Goal: Register for event/course

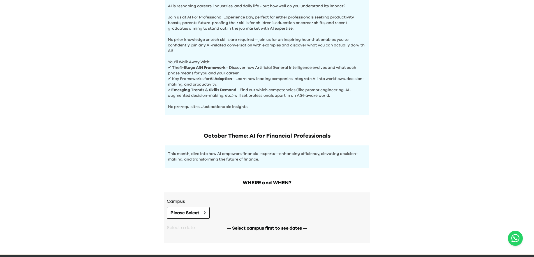
scroll to position [206, 0]
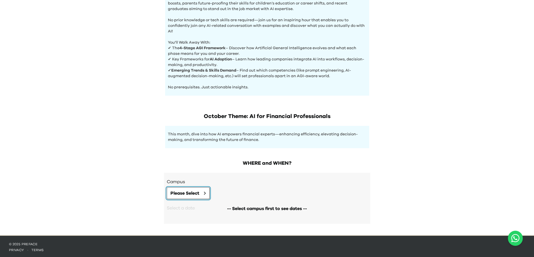
click at [202, 192] on button "Please Select" at bounding box center [188, 194] width 43 height 12
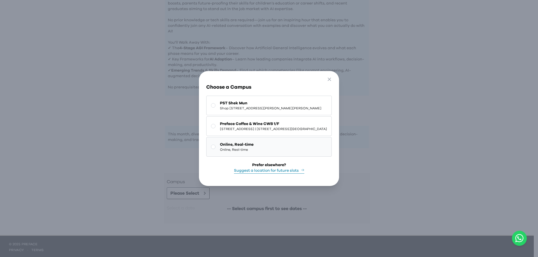
click at [240, 144] on button "Online, Real-time Online, Real-time" at bounding box center [269, 147] width 126 height 20
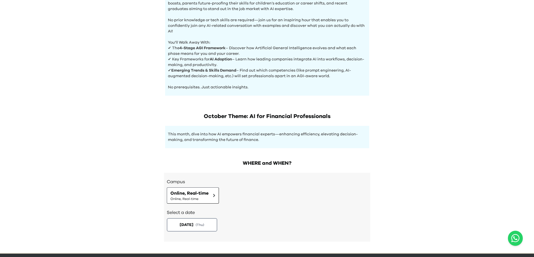
scroll to position [224, 0]
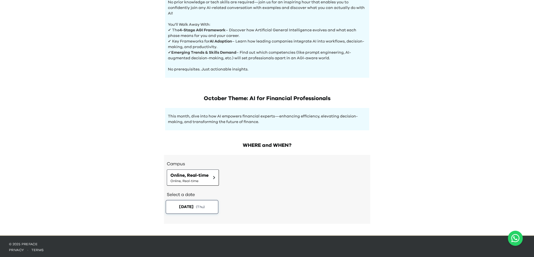
click at [192, 206] on span "[DATE]" at bounding box center [186, 207] width 14 height 6
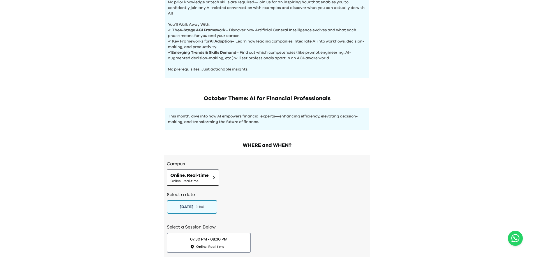
scroll to position [264, 0]
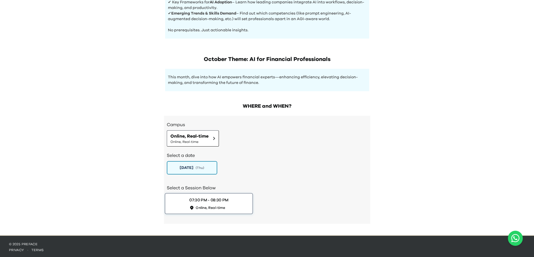
click at [220, 200] on div "07:30 PM - 08:30 PM" at bounding box center [208, 201] width 39 height 6
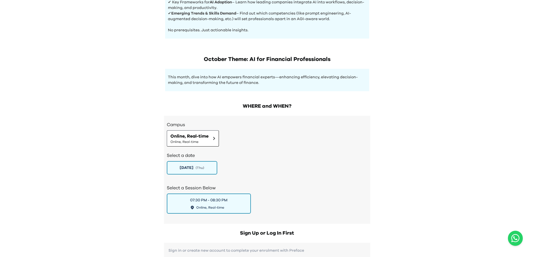
click at [407, 149] on div "AI Experience Day AI is reshaping careers, industries, and daily life - but how…" at bounding box center [267, 159] width 534 height 847
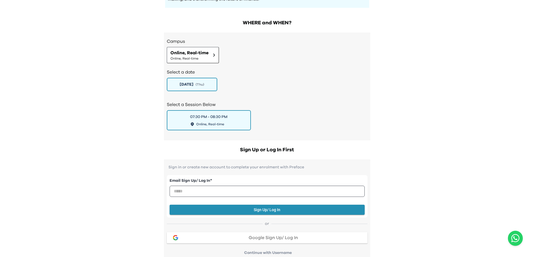
scroll to position [376, 0]
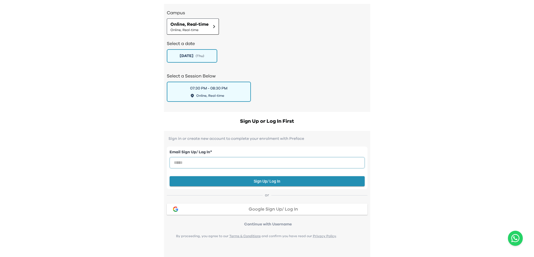
click at [214, 158] on input "email" at bounding box center [267, 162] width 195 height 11
click at [203, 164] on input "email" at bounding box center [267, 162] width 195 height 11
type input "**********"
click at [378, 153] on div "AI Experience Day AI is reshaping careers, industries, and daily life - but how…" at bounding box center [267, 47] width 534 height 847
drag, startPoint x: 173, startPoint y: 163, endPoint x: 298, endPoint y: 167, distance: 124.5
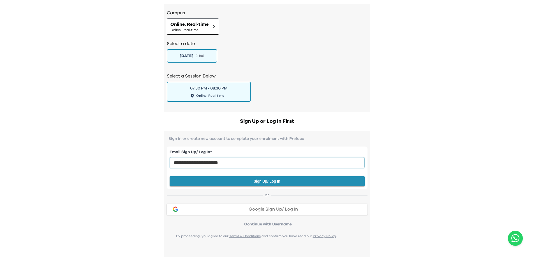
click at [298, 167] on div "**********" at bounding box center [267, 162] width 195 height 24
drag, startPoint x: 263, startPoint y: 164, endPoint x: 262, endPoint y: 167, distance: 3.3
click at [263, 164] on input "**********" at bounding box center [267, 162] width 195 height 11
click at [273, 181] on button "Sign Up/ Log In" at bounding box center [267, 182] width 195 height 10
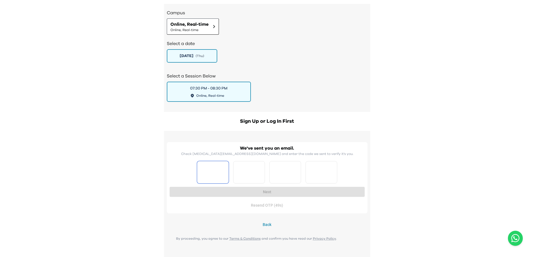
click at [220, 173] on input "Please enter OTP character 1" at bounding box center [213, 172] width 32 height 22
type input "*"
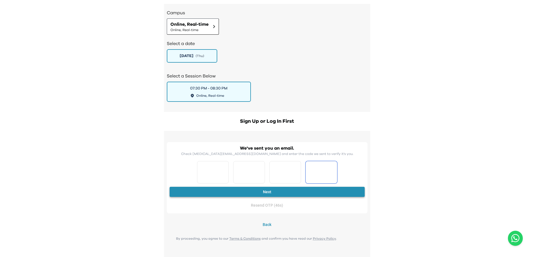
type input "*"
click at [253, 190] on button "Next" at bounding box center [267, 192] width 195 height 10
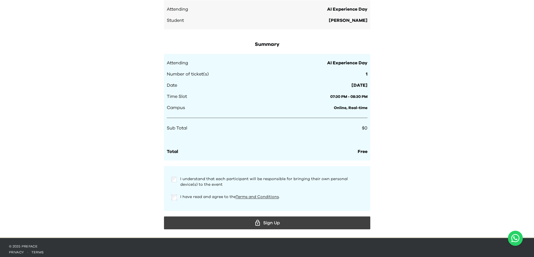
scroll to position [519, 0]
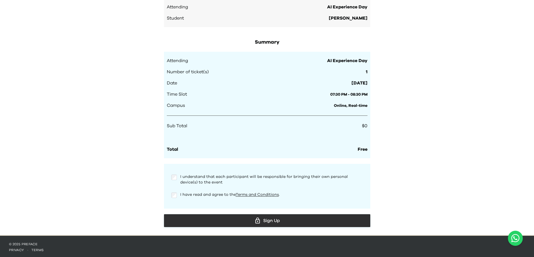
click at [269, 224] on button "Sign Up" at bounding box center [267, 221] width 206 height 13
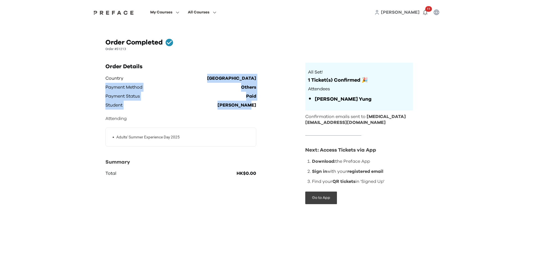
drag, startPoint x: 230, startPoint y: 76, endPoint x: 249, endPoint y: 103, distance: 33.1
click at [249, 103] on div "Country Hong Kong Payment Method Others Payment Status Paid Student [PERSON_NAM…" at bounding box center [180, 126] width 151 height 105
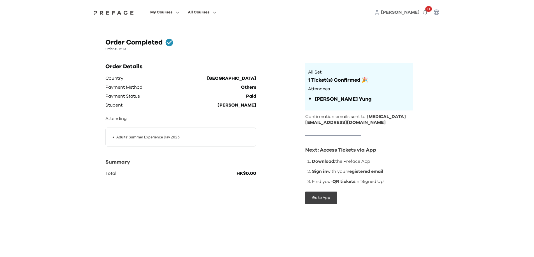
click at [257, 105] on div "Order Details Country Hong Kong Payment Method Others Payment Status Paid Stude…" at bounding box center [199, 138] width 189 height 151
drag, startPoint x: 303, startPoint y: 150, endPoint x: 395, endPoint y: 185, distance: 97.6
click at [395, 184] on div "Order Details Country Hong Kong Payment Method Others Payment Status Paid Stude…" at bounding box center [266, 138] width 323 height 151
click at [395, 185] on li "Find your QR tickets in 'Signed Up'" at bounding box center [362, 181] width 101 height 7
click at [179, 144] on div "• Adults' Summer Experience Day 2025" at bounding box center [180, 137] width 151 height 19
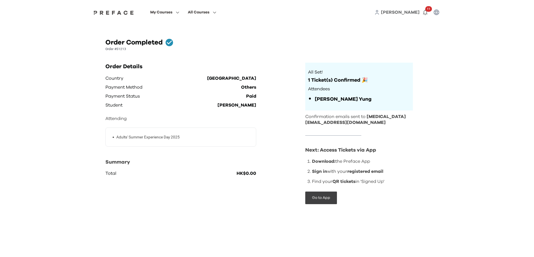
click at [191, 138] on li "• Adults' Summer Experience Day 2025" at bounding box center [182, 137] width 141 height 6
click at [284, 153] on div "Order Details Country Hong Kong Payment Method Others Payment Status Paid Stude…" at bounding box center [199, 138] width 189 height 151
